Goal: Information Seeking & Learning: Understand process/instructions

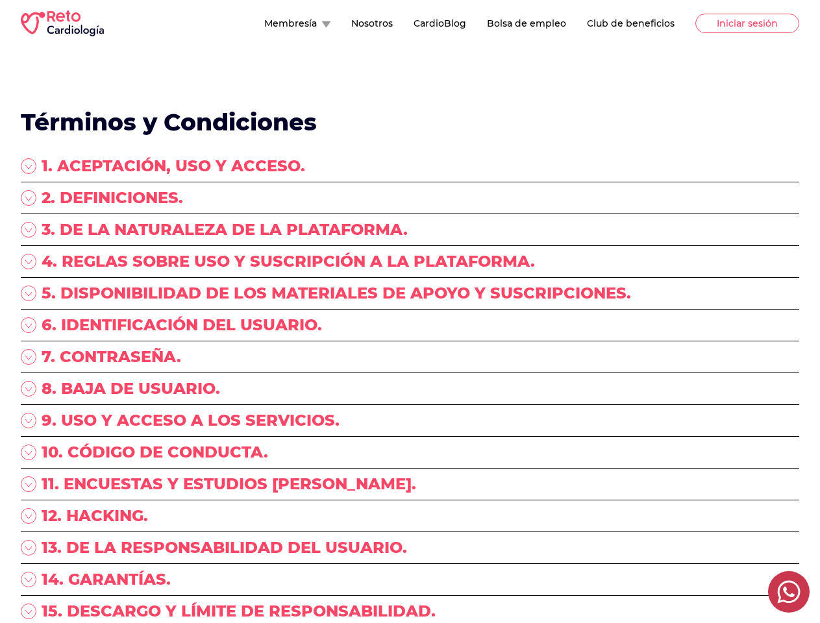
click at [409, 311] on div "5. DISPONIBILIDAD DE LOS MATERIALES DE APOYO Y SUSCRIPCIONES." at bounding box center [410, 299] width 778 height 32
click at [264, 23] on button "Membresía" at bounding box center [297, 23] width 66 height 13
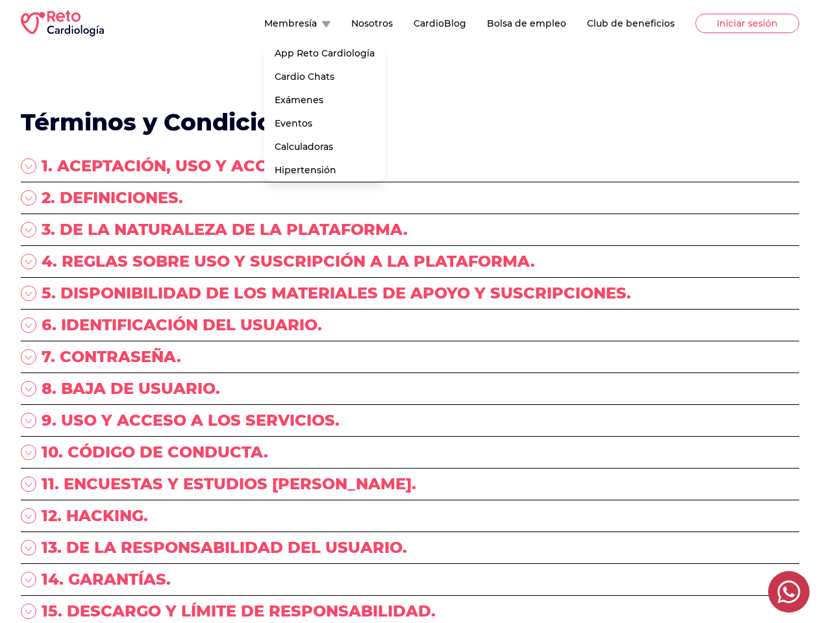
click at [409, 169] on div "1. ACEPTACIÓN, USO Y ACCESO." at bounding box center [410, 169] width 778 height 27
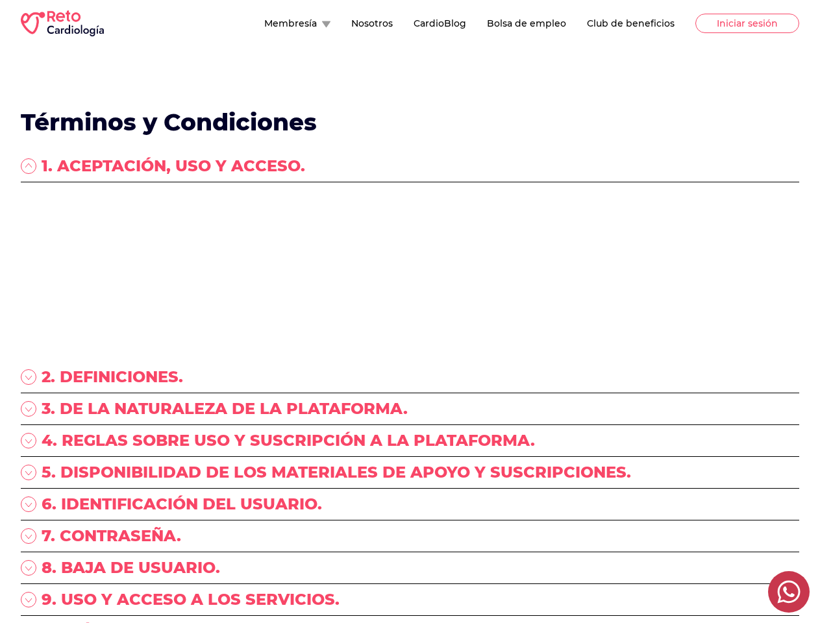
click at [409, 201] on p "“RETO ENARM, S.A. DE C.V.”, (en lo sucesivo “RETO Cardiología”) con Registro Fe…" at bounding box center [410, 214] width 778 height 52
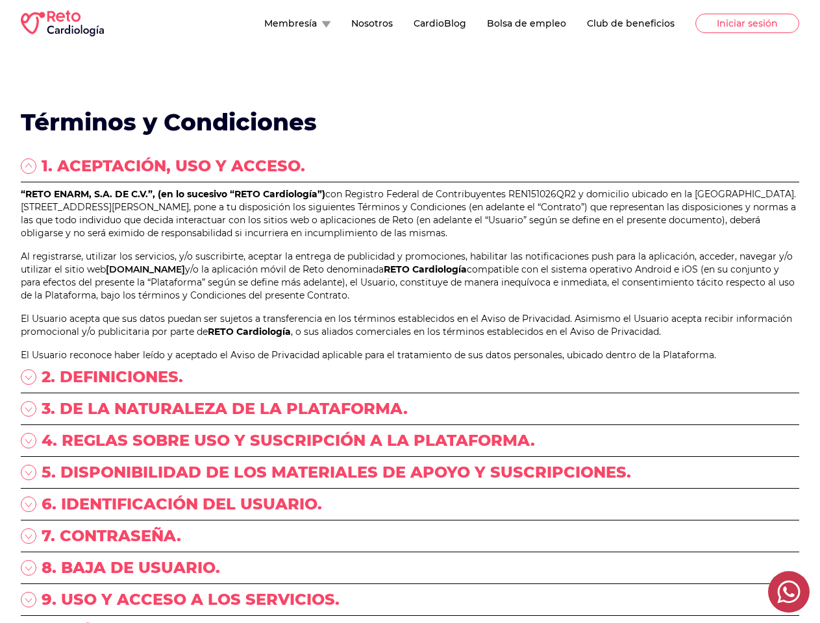
click at [409, 232] on p "“RETO ENARM, S.A. DE C.V.”, (en lo sucesivo “RETO Cardiología”) con Registro Fe…" at bounding box center [410, 214] width 778 height 52
click at [409, 239] on p "“RETO ENARM, S.A. DE C.V.”, (en lo sucesivo “RETO Cardiología”) con Registro Fe…" at bounding box center [410, 214] width 778 height 52
click at [185, 275] on link "[DOMAIN_NAME]" at bounding box center [145, 269] width 79 height 12
click at [409, 302] on p "Al registrarse, utilizar los servicios, y/o suscribirte, aceptar la entrega de …" at bounding box center [410, 276] width 778 height 52
click at [409, 359] on div "“RETO ENARM, S.A. DE C.V.”, (en lo sucesivo “RETO Cardiología”) con Registro Fe…" at bounding box center [410, 275] width 778 height 174
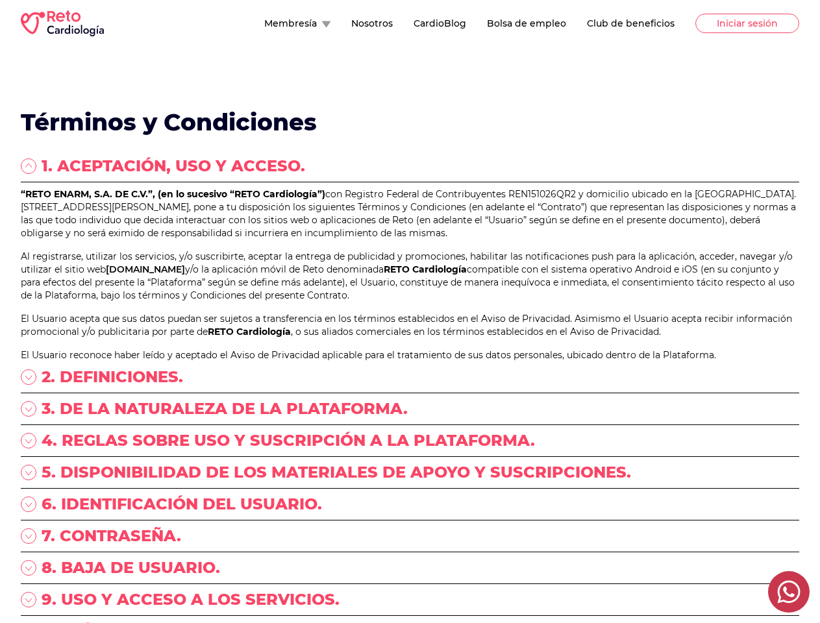
click at [409, 338] on p "El Usuario acepta que sus datos puedan ser sujetos a transferencia en los térmi…" at bounding box center [410, 325] width 778 height 26
